Goal: Task Accomplishment & Management: Use online tool/utility

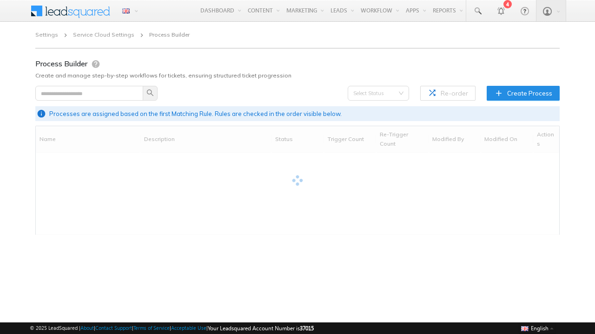
click at [524, 93] on span "Create Process" at bounding box center [529, 93] width 45 height 9
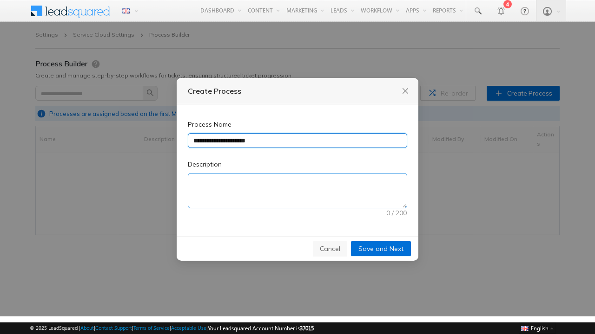
type input "**********"
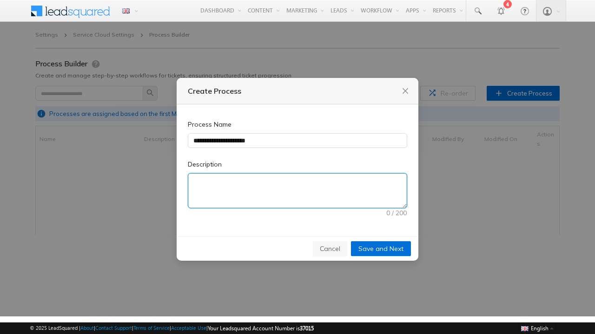
click at [297, 191] on textarea "Description" at bounding box center [297, 191] width 218 height 34
type textarea "**********"
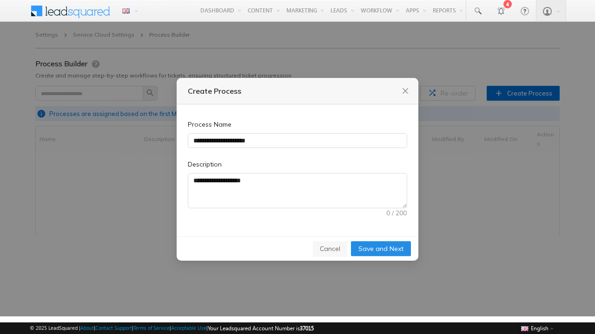
click at [381, 249] on span "Save and Next" at bounding box center [380, 249] width 45 height 10
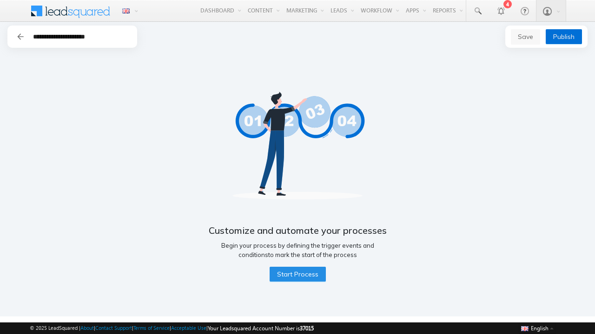
click at [297, 275] on span "Start Process" at bounding box center [297, 274] width 41 height 10
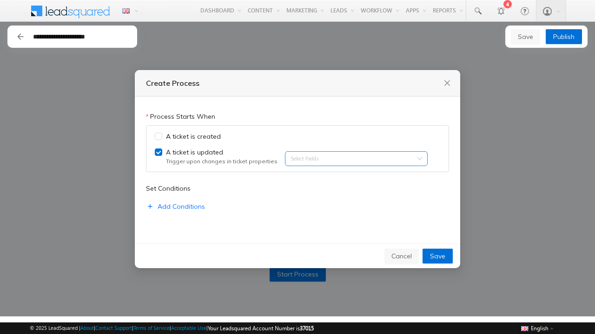
click at [291, 159] on input "search" at bounding box center [292, 158] width 2 height 7
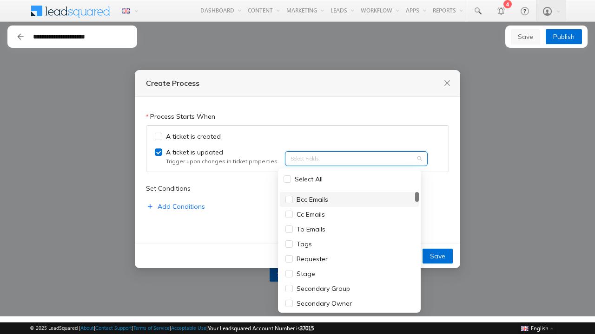
type input "******"
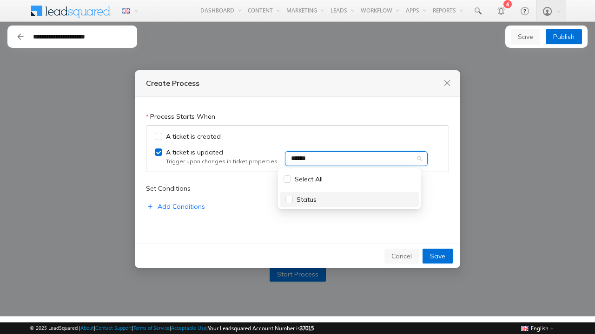
click at [349, 200] on div "Status" at bounding box center [349, 200] width 128 height 10
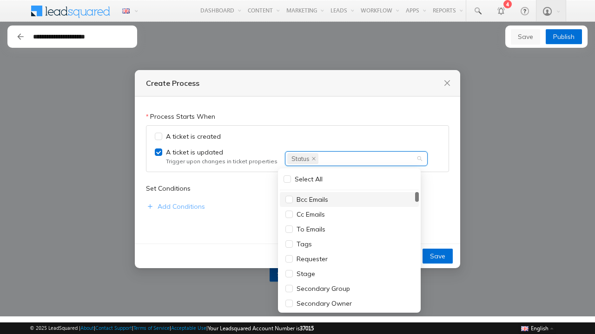
click at [175, 207] on span "Add Conditions" at bounding box center [180, 207] width 47 height 10
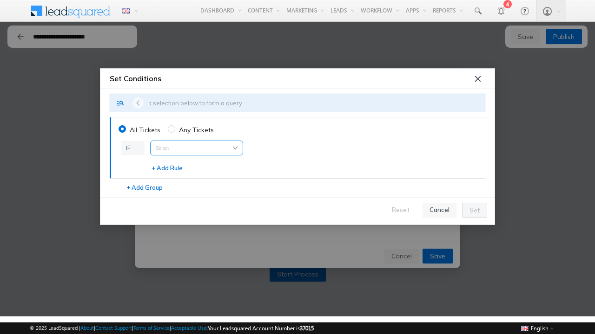
click at [196, 148] on input "search" at bounding box center [197, 148] width 82 height 14
type input "**********"
click at [180, 180] on span "Ticket Subject" at bounding box center [180, 180] width 42 height 8
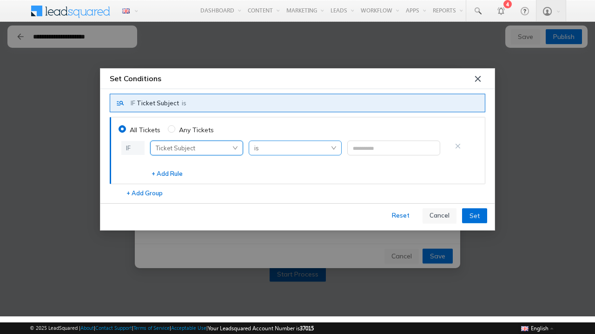
click at [295, 148] on span "is" at bounding box center [295, 148] width 82 height 14
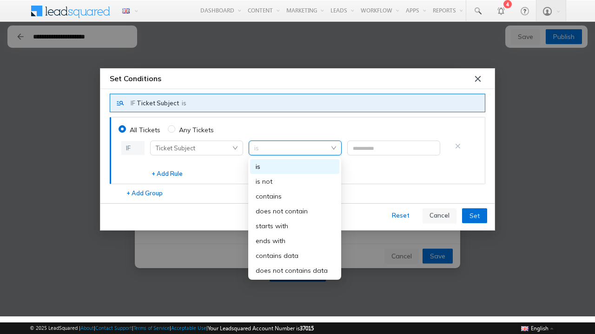
click at [295, 226] on div "starts with" at bounding box center [294, 226] width 78 height 10
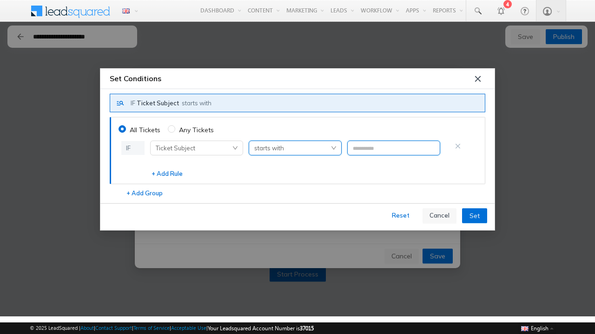
click at [393, 148] on input "text" at bounding box center [393, 148] width 93 height 15
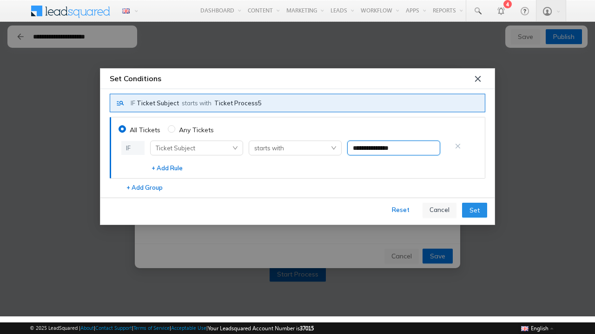
type input "**********"
click at [474, 210] on span "Set" at bounding box center [474, 210] width 10 height 10
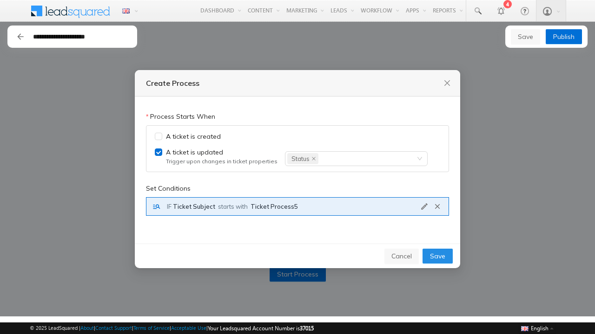
click at [438, 257] on span "Save" at bounding box center [437, 256] width 15 height 10
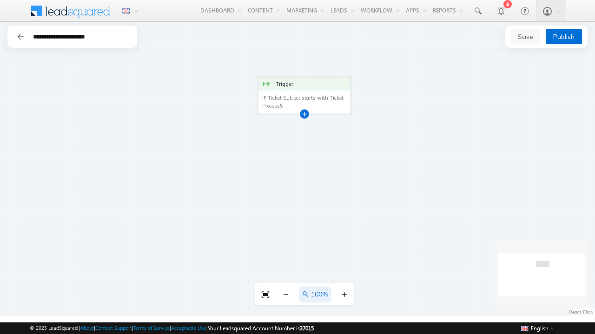
click at [304, 113] on div at bounding box center [304, 113] width 5 height 5
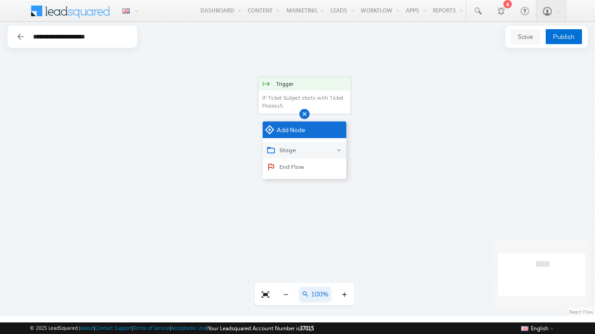
click at [304, 150] on div "Stage" at bounding box center [304, 150] width 84 height 17
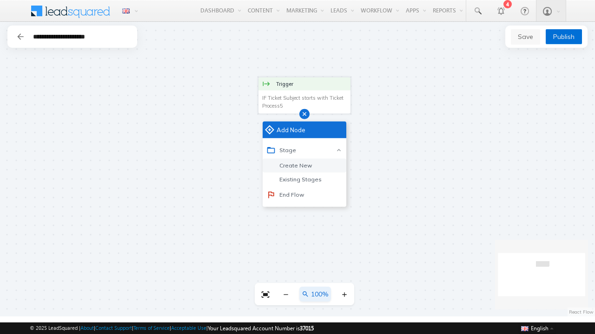
click at [292, 165] on div "Create New" at bounding box center [293, 166] width 36 height 8
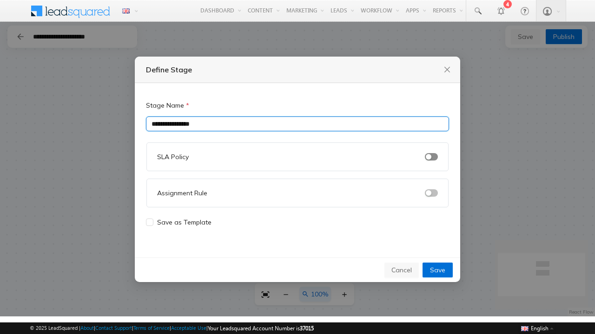
type input "**********"
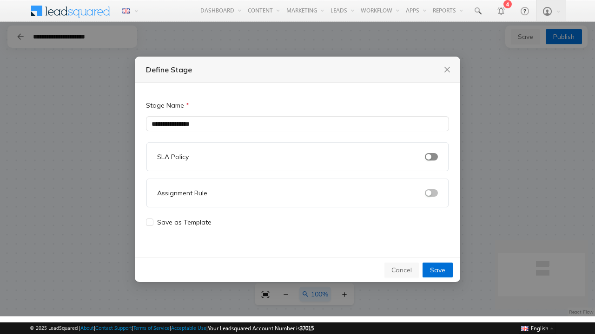
click at [431, 157] on span "button" at bounding box center [431, 156] width 13 height 7
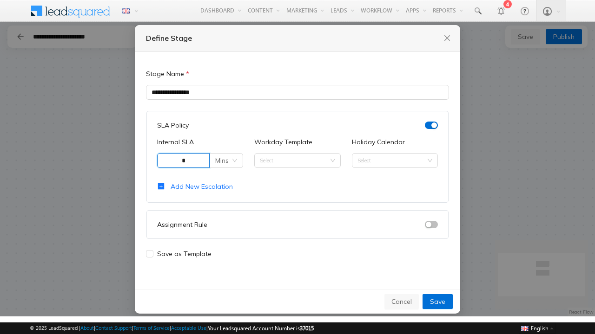
click at [226, 160] on span "Mins" at bounding box center [226, 161] width 22 height 14
type input "*"
click at [226, 179] on div "Mins" at bounding box center [227, 179] width 18 height 10
click at [297, 160] on input "Workday Template" at bounding box center [297, 161] width 75 height 14
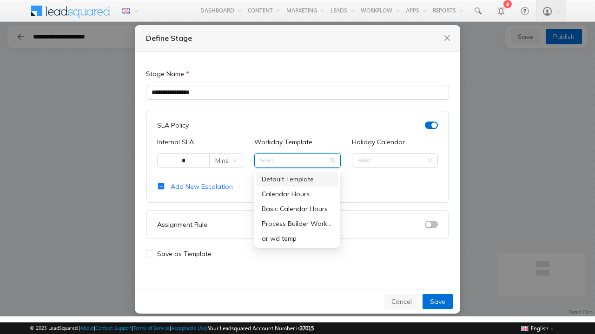
click at [297, 223] on div "Process Builder Workday Template" at bounding box center [297, 224] width 71 height 10
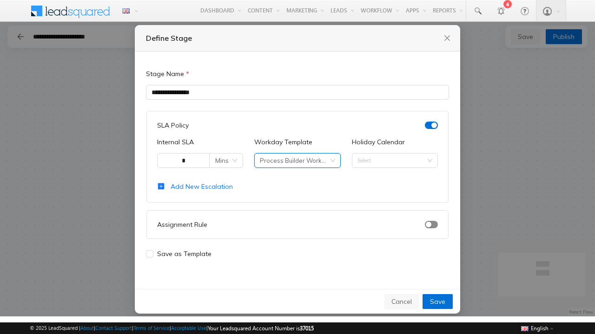
click at [431, 224] on span "button" at bounding box center [431, 224] width 13 height 7
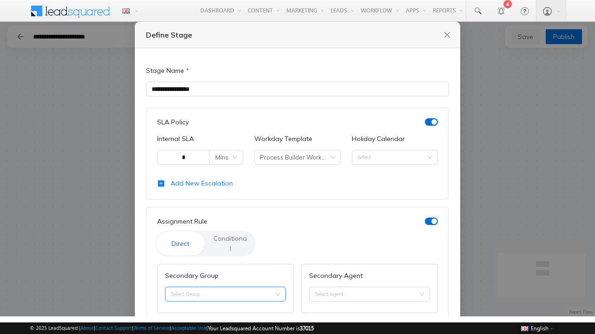
click at [224, 288] on input "Secondary Group" at bounding box center [225, 295] width 110 height 14
type input "**********"
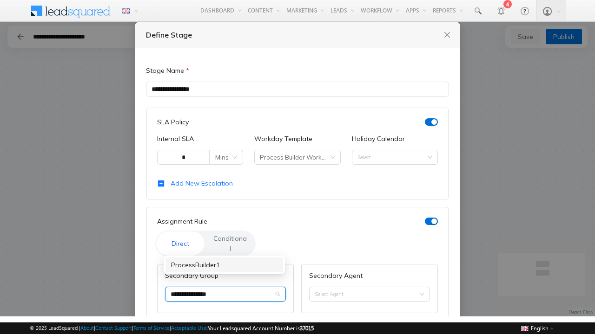
click at [224, 265] on div "ProcessBuilder1" at bounding box center [224, 265] width 106 height 10
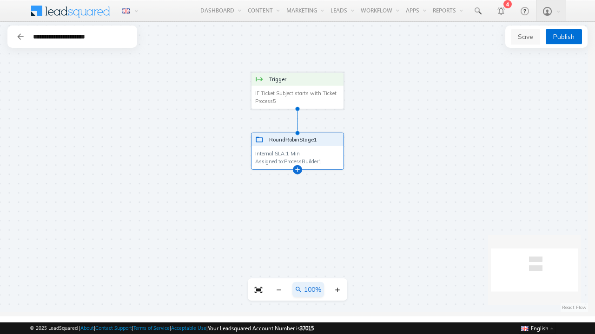
click at [295, 167] on div at bounding box center [297, 169] width 5 height 5
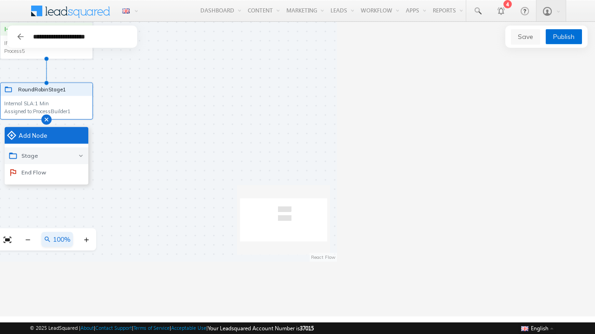
click at [46, 156] on div "Stage" at bounding box center [47, 156] width 84 height 17
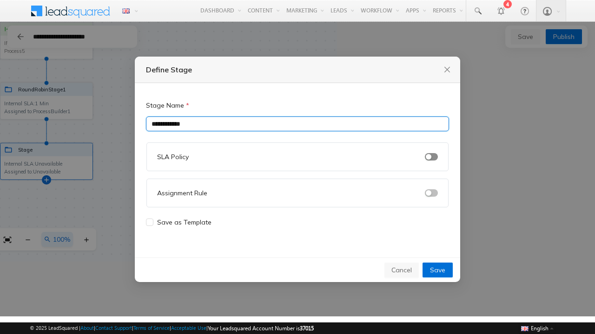
type input "**********"
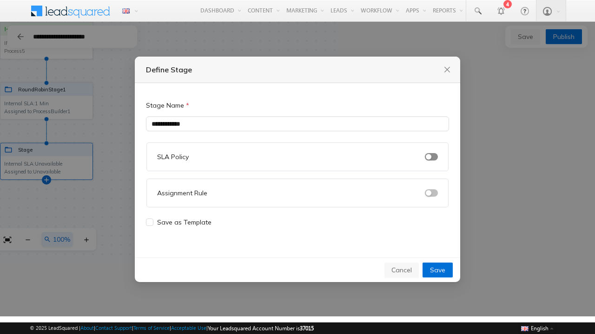
click at [431, 157] on span "button" at bounding box center [431, 156] width 13 height 7
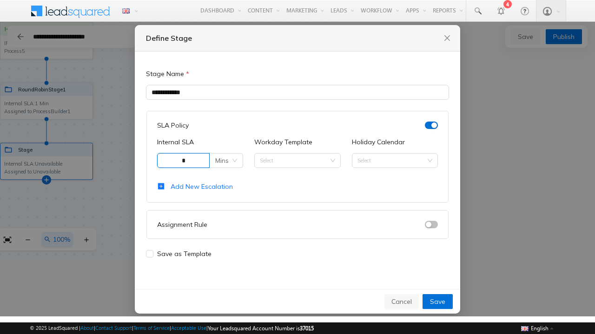
click at [226, 160] on span "Mins" at bounding box center [226, 161] width 22 height 14
type input "*"
click at [226, 179] on div "Mins" at bounding box center [227, 179] width 18 height 10
click at [297, 160] on input "Workday Template" at bounding box center [297, 161] width 75 height 14
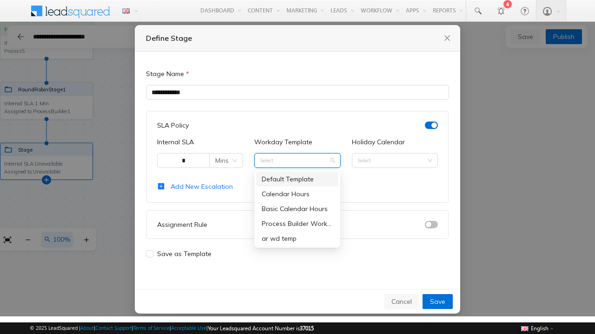
click at [297, 223] on div "Process Builder Workday Template" at bounding box center [297, 224] width 71 height 10
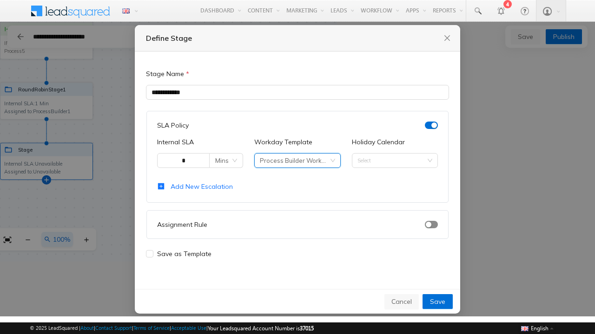
click at [431, 224] on span "button" at bounding box center [431, 224] width 13 height 7
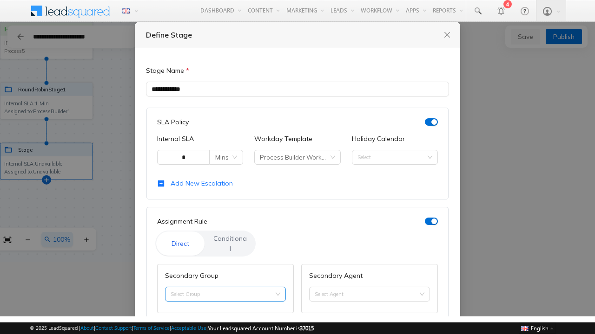
click at [224, 288] on input "Secondary Group" at bounding box center [225, 295] width 110 height 14
type input "**********"
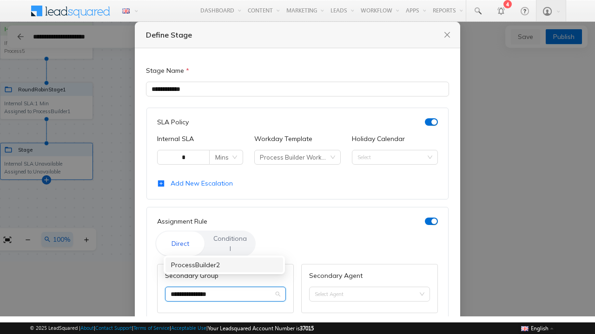
click at [224, 265] on div "ProcessBuilder2" at bounding box center [224, 265] width 106 height 10
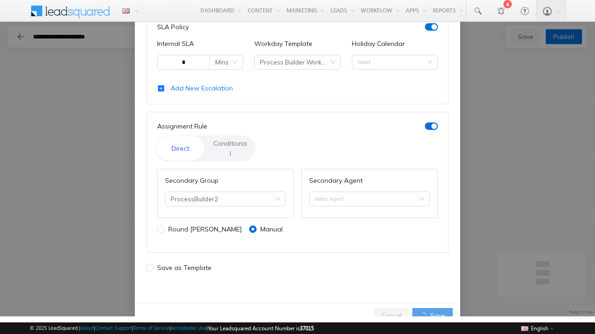
click at [302, 232] on div at bounding box center [304, 234] width 5 height 5
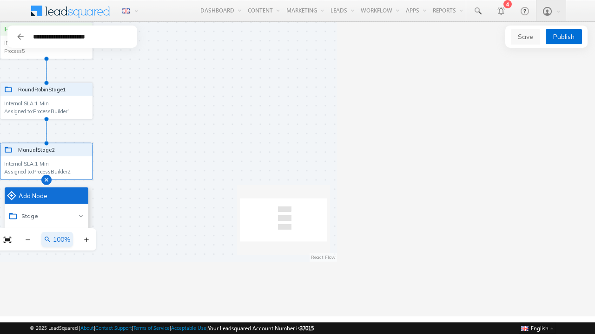
scroll to position [0, 0]
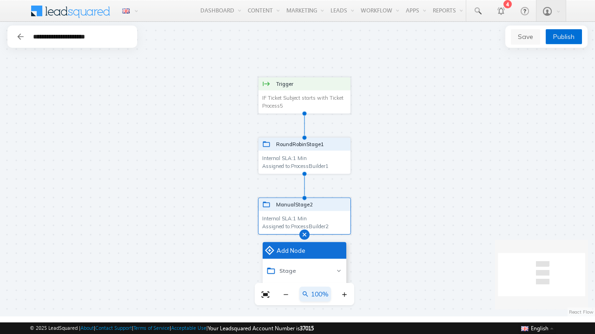
click at [472, 118] on div "Trigger IF Ticket Subject starts with Ticket Process5 IF Ticket Subject starts …" at bounding box center [297, 169] width 595 height 295
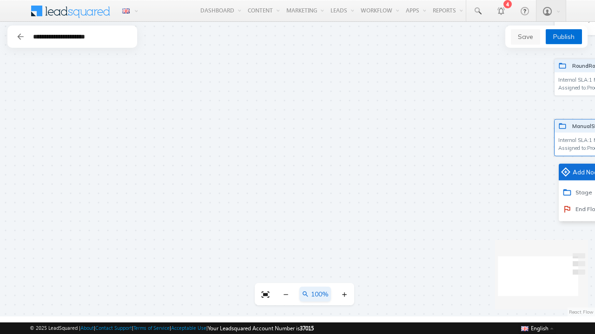
drag, startPoint x: 297, startPoint y: 179, endPoint x: 491, endPoint y: 36, distance: 241.8
click at [491, 36] on main "**********" at bounding box center [297, 169] width 595 height 295
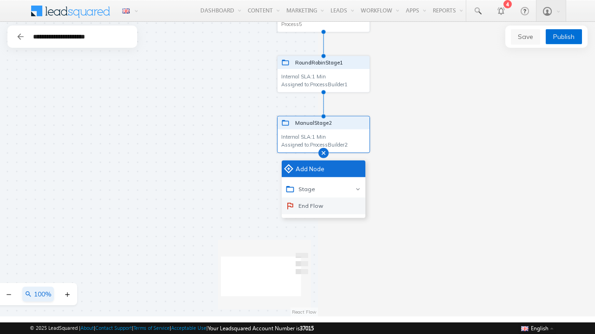
click at [303, 206] on div "End Flow" at bounding box center [304, 206] width 38 height 9
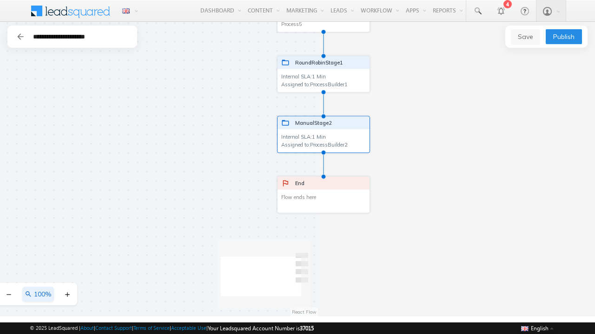
click at [563, 37] on span "Publish" at bounding box center [563, 37] width 21 height 10
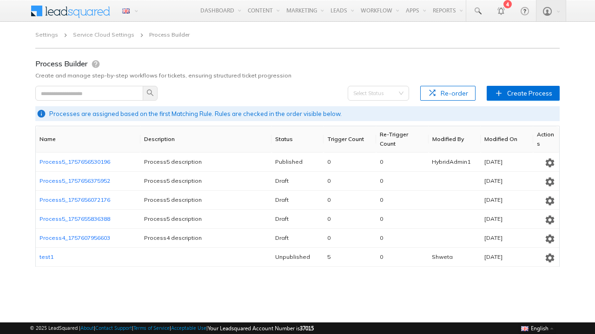
click at [549, 161] on icon "button" at bounding box center [549, 162] width 11 height 11
click at [535, 193] on span "Unpublish" at bounding box center [534, 193] width 25 height 7
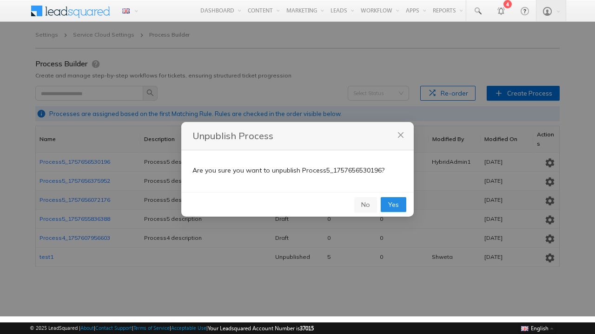
click at [393, 204] on span "Yes" at bounding box center [393, 205] width 11 height 10
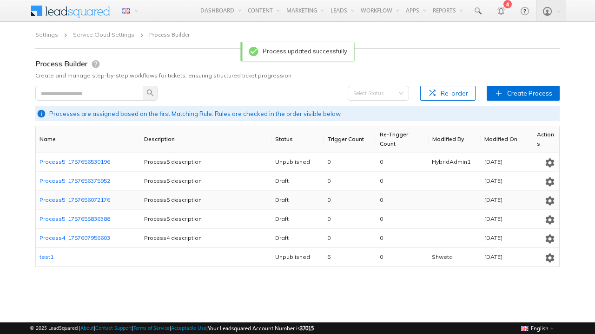
click at [549, 161] on icon "button" at bounding box center [549, 162] width 11 height 11
click at [535, 238] on span "Delete" at bounding box center [534, 238] width 14 height 7
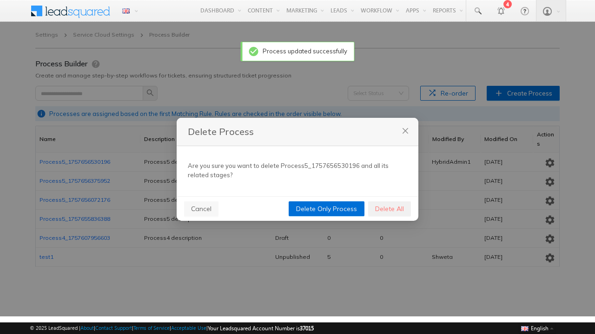
click at [389, 209] on span "Delete All" at bounding box center [389, 209] width 29 height 10
